Goal: Navigation & Orientation: Understand site structure

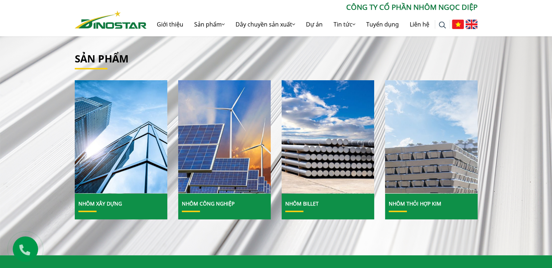
scroll to position [242, 0]
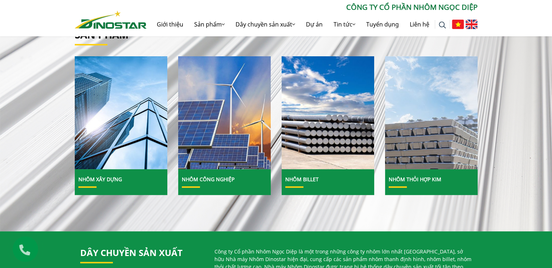
click at [110, 182] on link "Nhôm Xây dựng" at bounding box center [100, 179] width 44 height 7
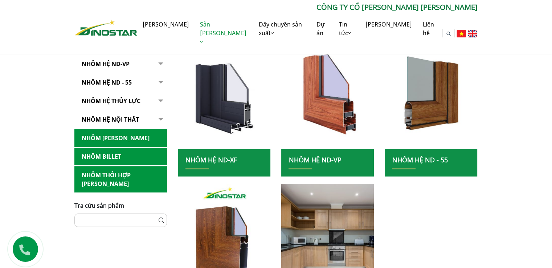
scroll to position [73, 0]
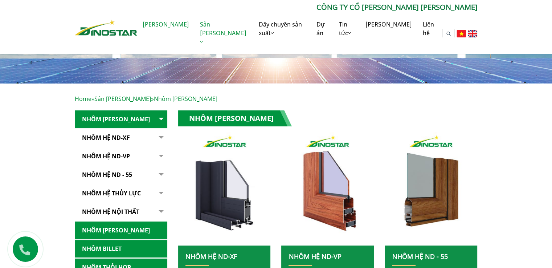
click at [165, 28] on link "Giới thiệu" at bounding box center [165, 24] width 57 height 23
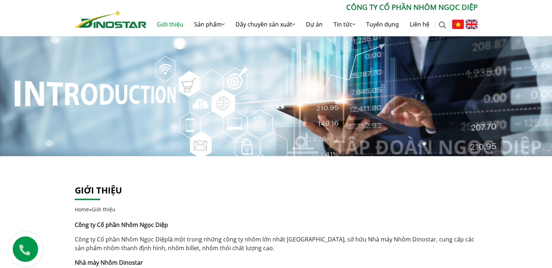
scroll to position [48, 0]
